Goal: Task Accomplishment & Management: Complete application form

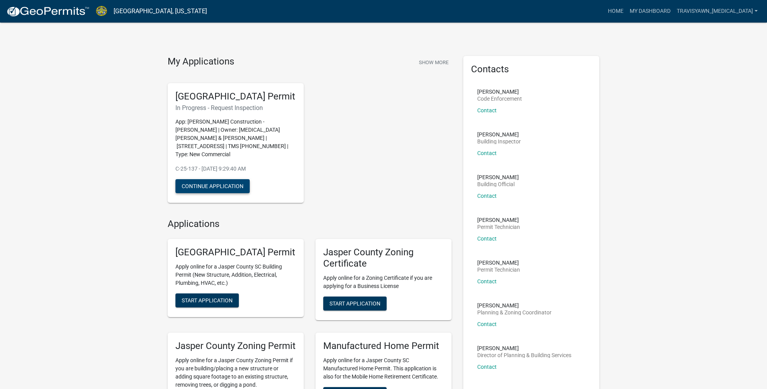
click at [222, 185] on button "Continue Application" at bounding box center [212, 186] width 74 height 14
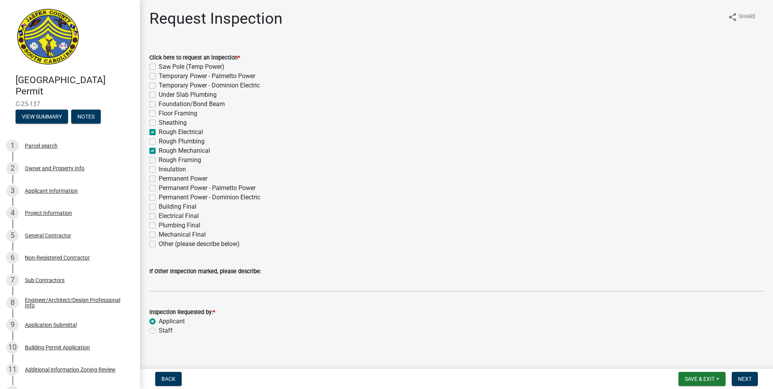
scroll to position [7, 0]
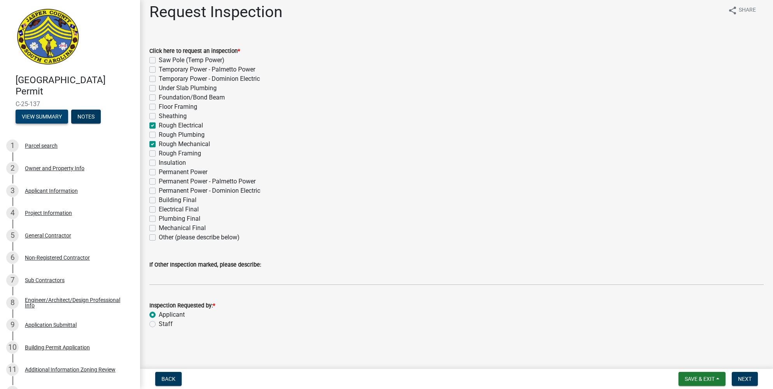
click at [51, 117] on button "View Summary" at bounding box center [42, 117] width 52 height 14
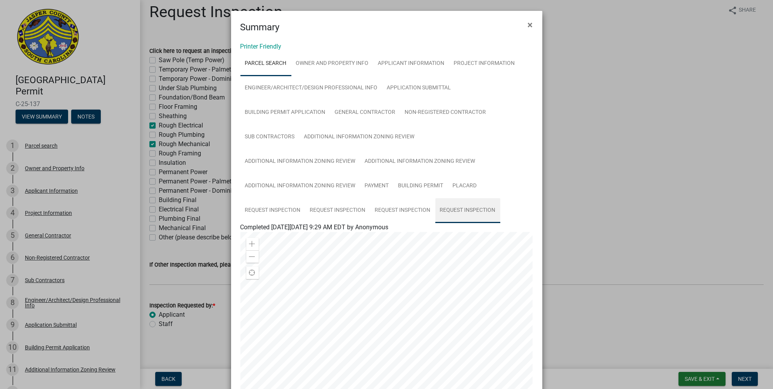
click at [445, 209] on link "Request Inspection" at bounding box center [467, 210] width 65 height 25
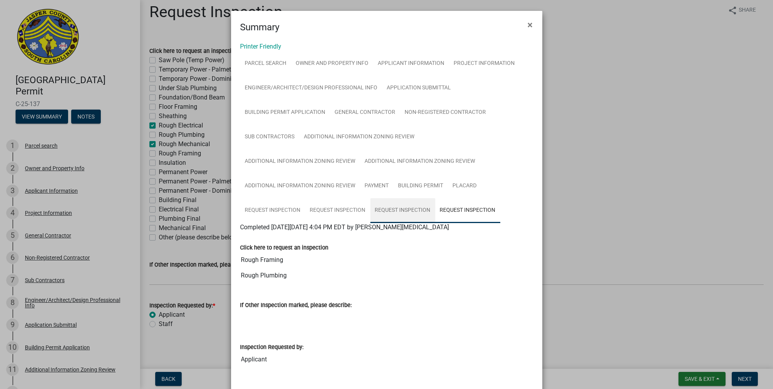
click at [397, 212] on link "Request Inspection" at bounding box center [402, 210] width 65 height 25
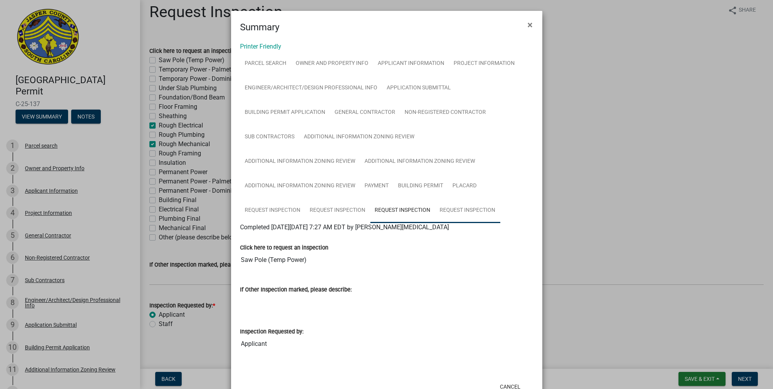
click at [468, 213] on link "Request Inspection" at bounding box center [467, 210] width 65 height 25
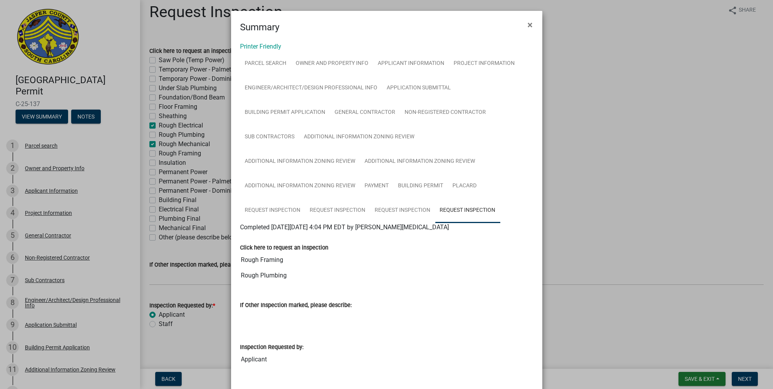
scroll to position [42, 0]
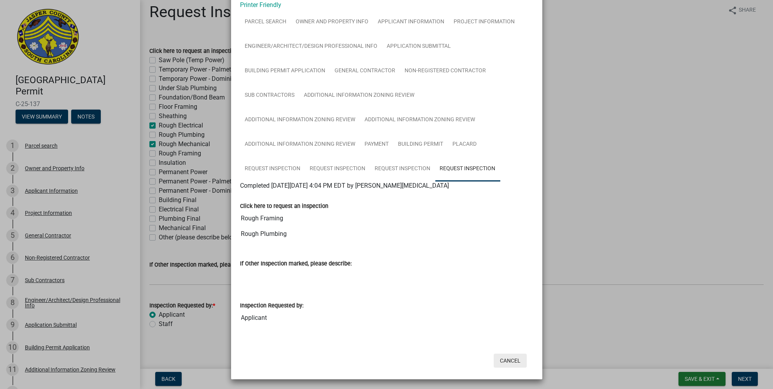
click at [505, 360] on button "Cancel" at bounding box center [509, 361] width 33 height 14
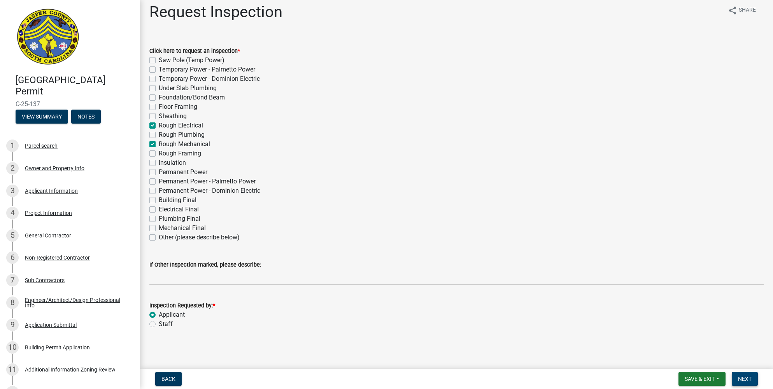
click at [737, 377] on button "Next" at bounding box center [744, 379] width 26 height 14
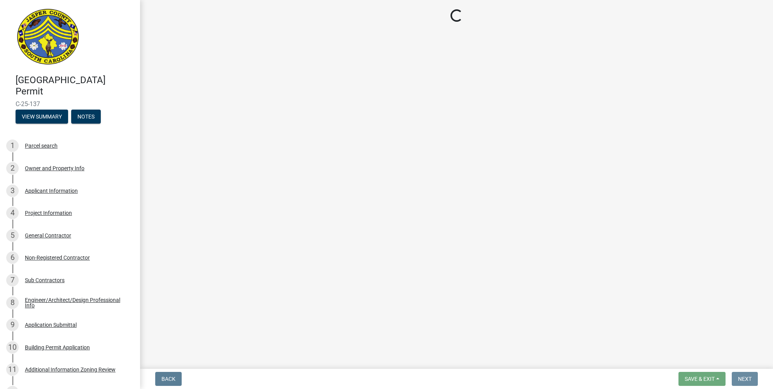
scroll to position [0, 0]
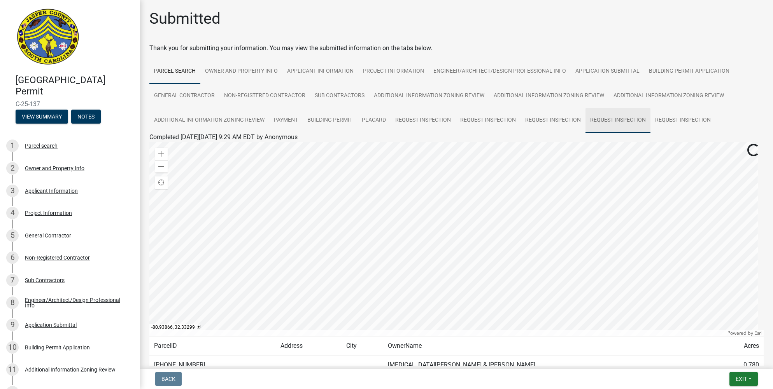
click at [622, 117] on link "Request Inspection" at bounding box center [617, 120] width 65 height 25
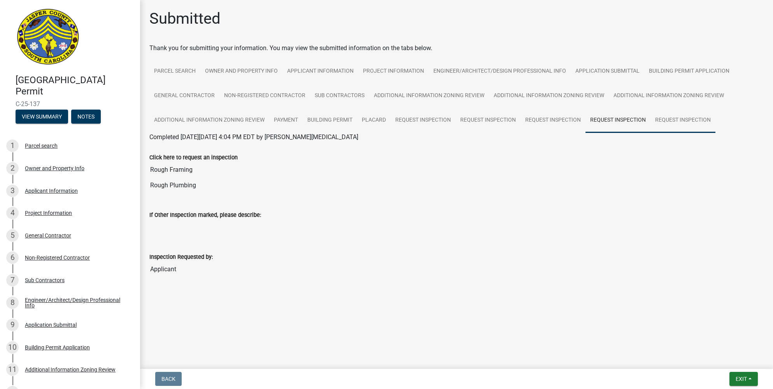
click at [667, 115] on link "Request Inspection" at bounding box center [682, 120] width 65 height 25
click at [559, 125] on link "Request Inspection" at bounding box center [552, 120] width 65 height 25
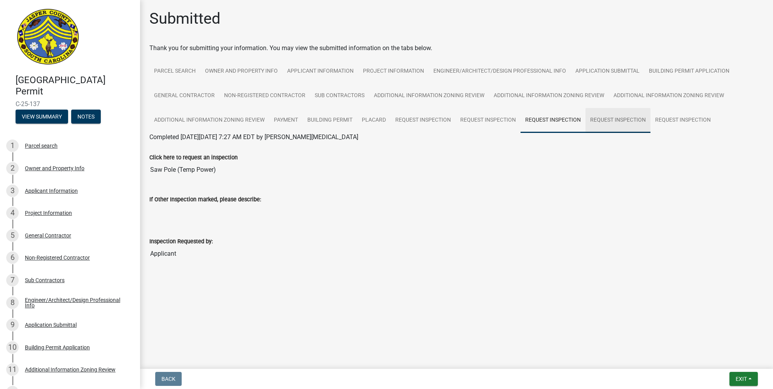
click at [600, 122] on link "Request Inspection" at bounding box center [617, 120] width 65 height 25
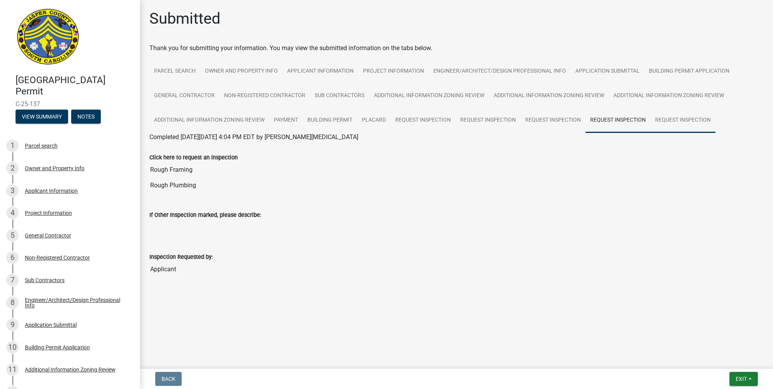
click at [666, 122] on link "Request Inspection" at bounding box center [682, 120] width 65 height 25
click at [624, 125] on link "Request Inspection" at bounding box center [617, 120] width 65 height 25
click at [654, 119] on link "Request Inspection" at bounding box center [682, 120] width 65 height 25
click at [635, 119] on link "Request Inspection" at bounding box center [617, 120] width 65 height 25
click at [397, 118] on link "Request Inspection" at bounding box center [422, 120] width 65 height 25
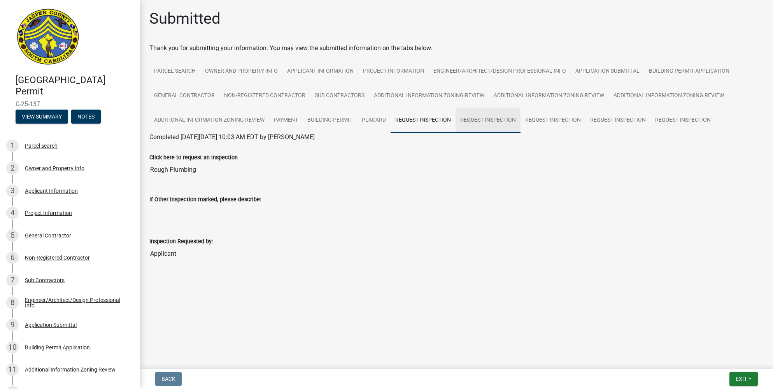
click at [491, 117] on link "Request Inspection" at bounding box center [487, 120] width 65 height 25
click at [532, 121] on link "Request Inspection" at bounding box center [552, 120] width 65 height 25
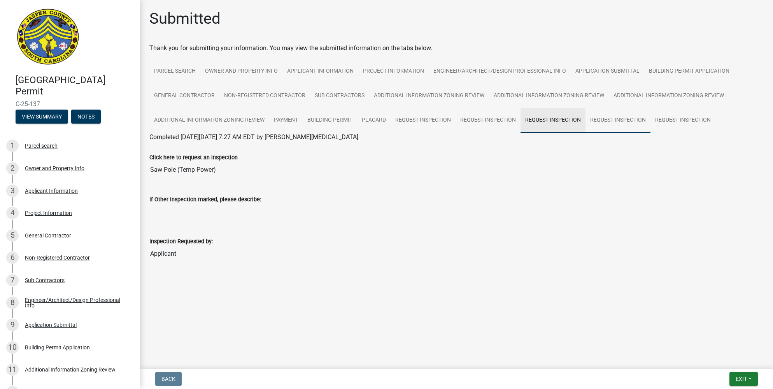
click at [622, 121] on link "Request Inspection" at bounding box center [617, 120] width 65 height 25
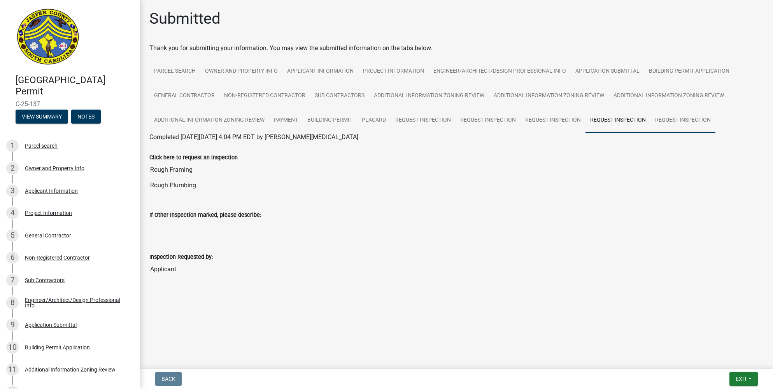
click at [668, 121] on link "Request Inspection" at bounding box center [682, 120] width 65 height 25
click at [61, 120] on button "View Summary" at bounding box center [42, 117] width 52 height 14
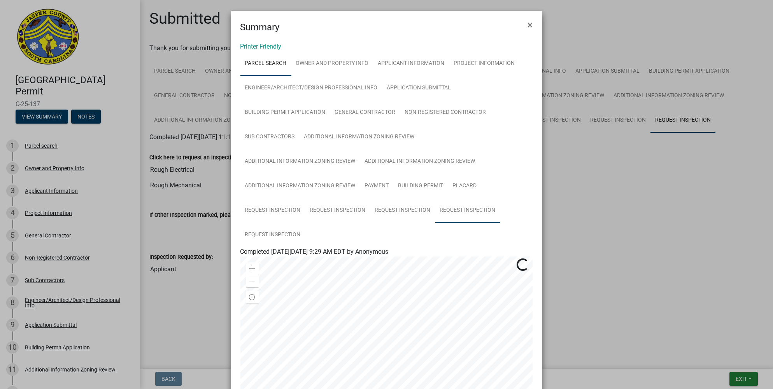
click at [456, 209] on link "Request Inspection" at bounding box center [467, 210] width 65 height 25
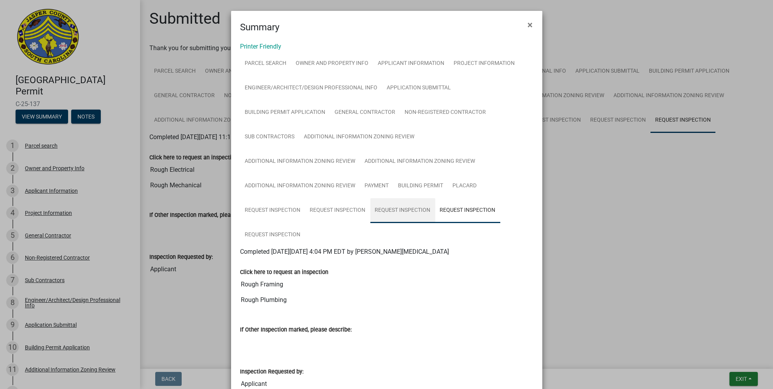
click at [398, 209] on link "Request Inspection" at bounding box center [402, 210] width 65 height 25
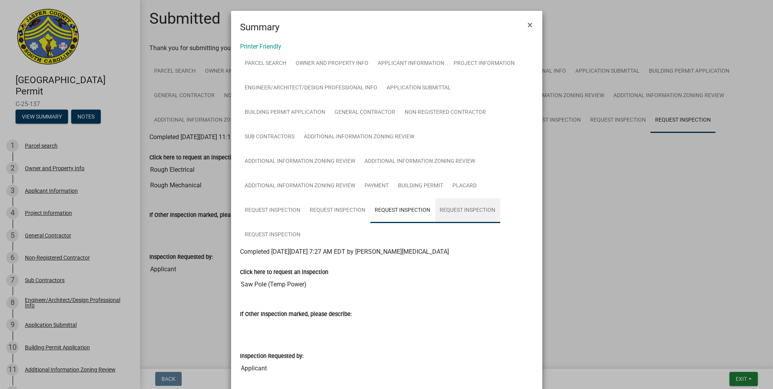
click at [462, 208] on link "Request Inspection" at bounding box center [467, 210] width 65 height 25
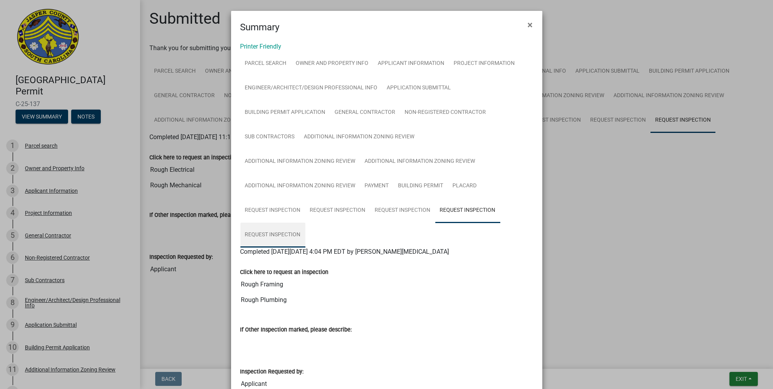
click at [290, 236] on link "Request Inspection" at bounding box center [272, 235] width 65 height 25
